Goal: Find specific page/section: Find specific page/section

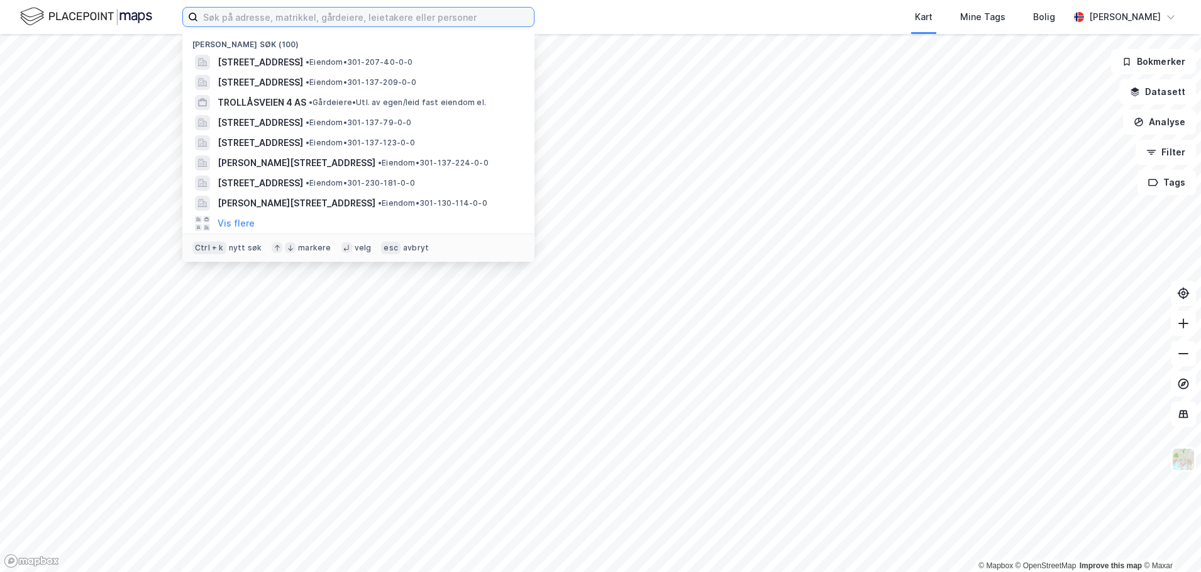
click at [451, 19] on input at bounding box center [366, 17] width 336 height 19
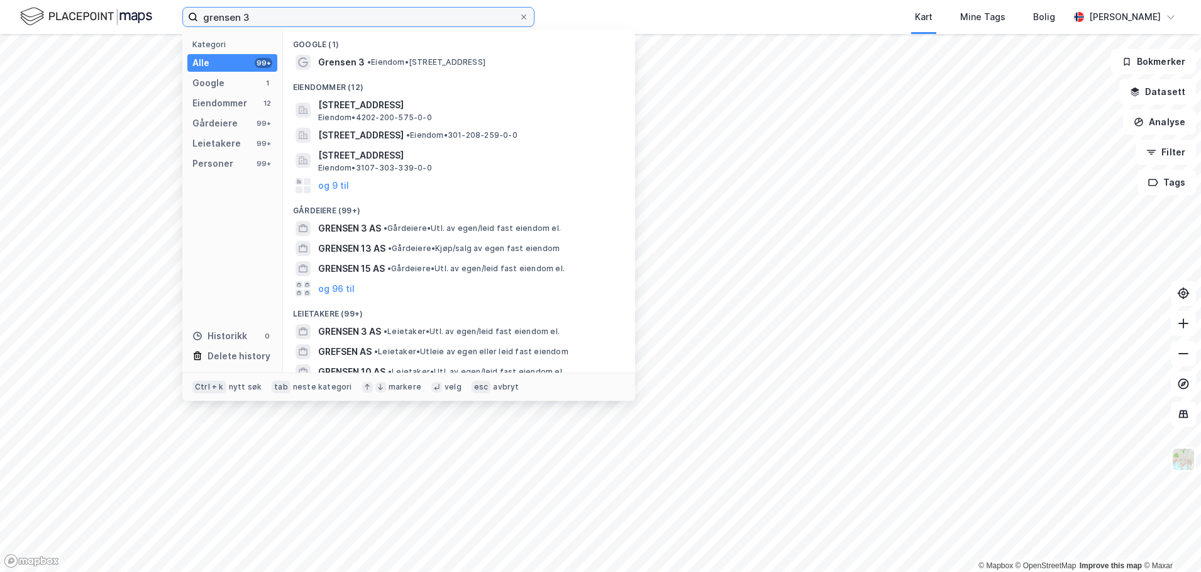
type input "grensen 3"
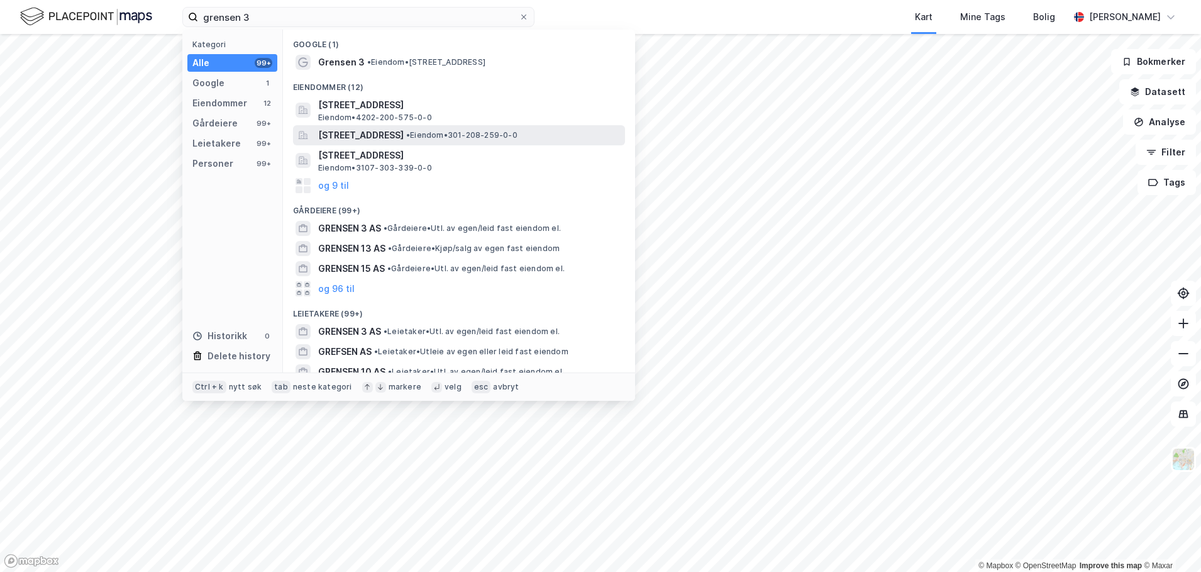
click at [404, 134] on span "[STREET_ADDRESS]" at bounding box center [361, 135] width 86 height 15
